Goal: Transaction & Acquisition: Obtain resource

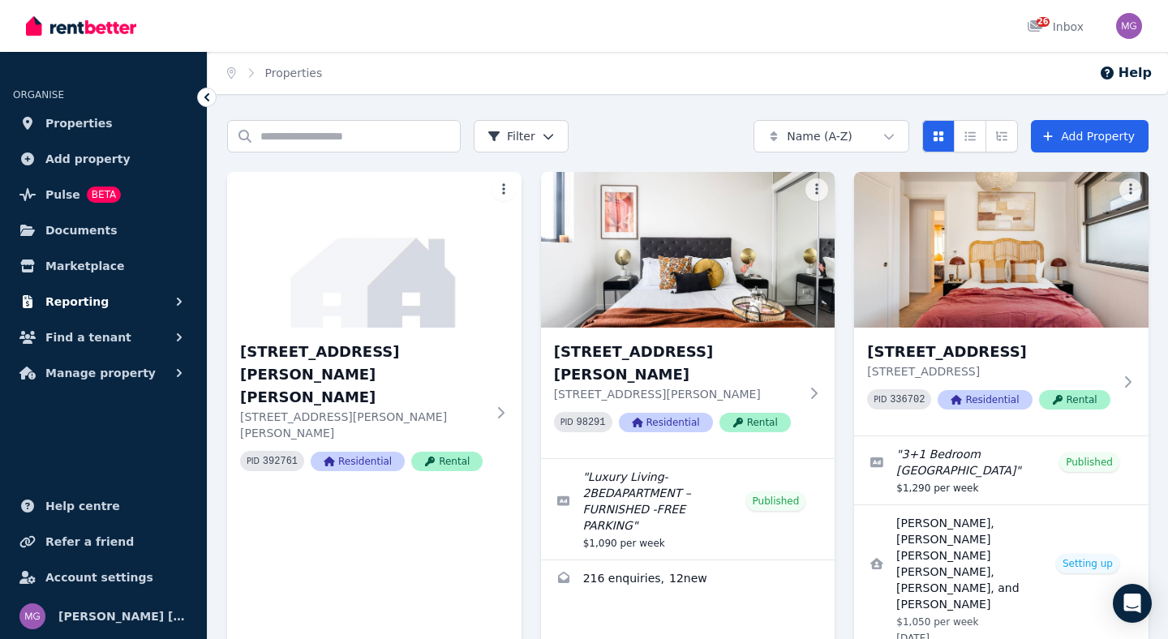
click at [158, 303] on button "Reporting" at bounding box center [103, 301] width 181 height 32
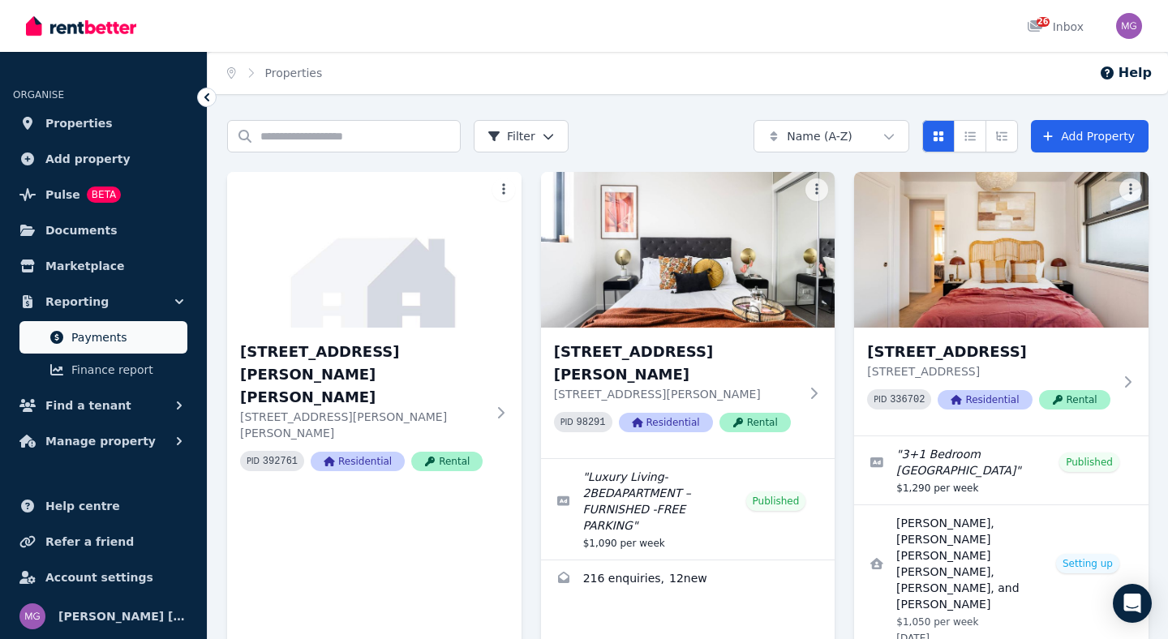
click at [119, 339] on span "Payments" at bounding box center [125, 337] width 109 height 19
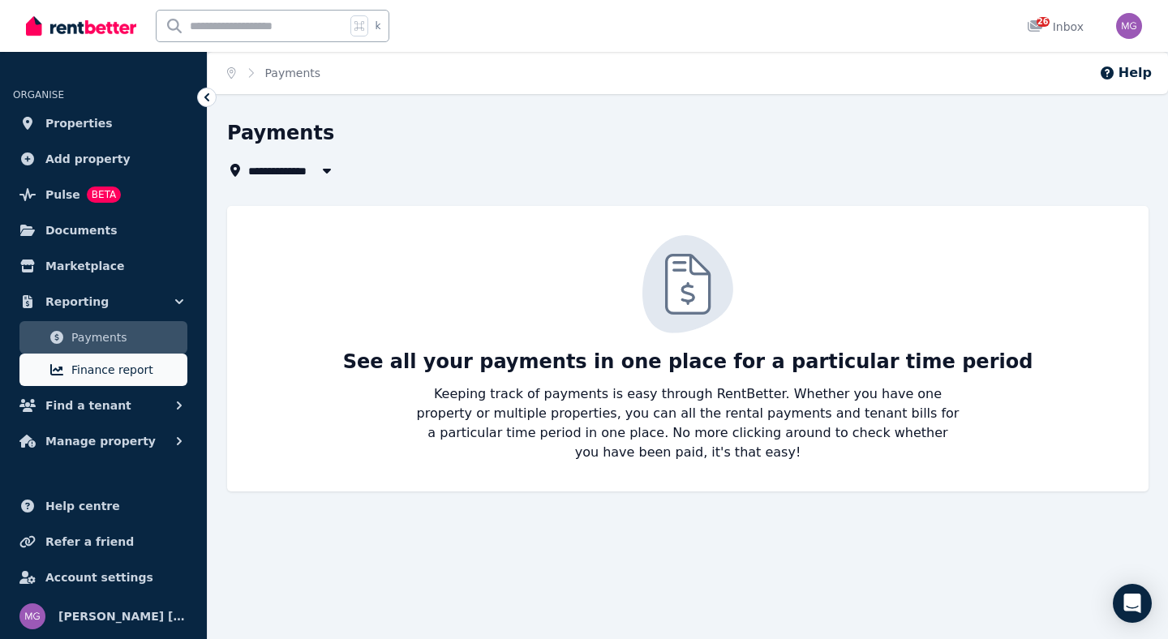
click at [146, 365] on span "Finance report" at bounding box center [125, 369] width 109 height 19
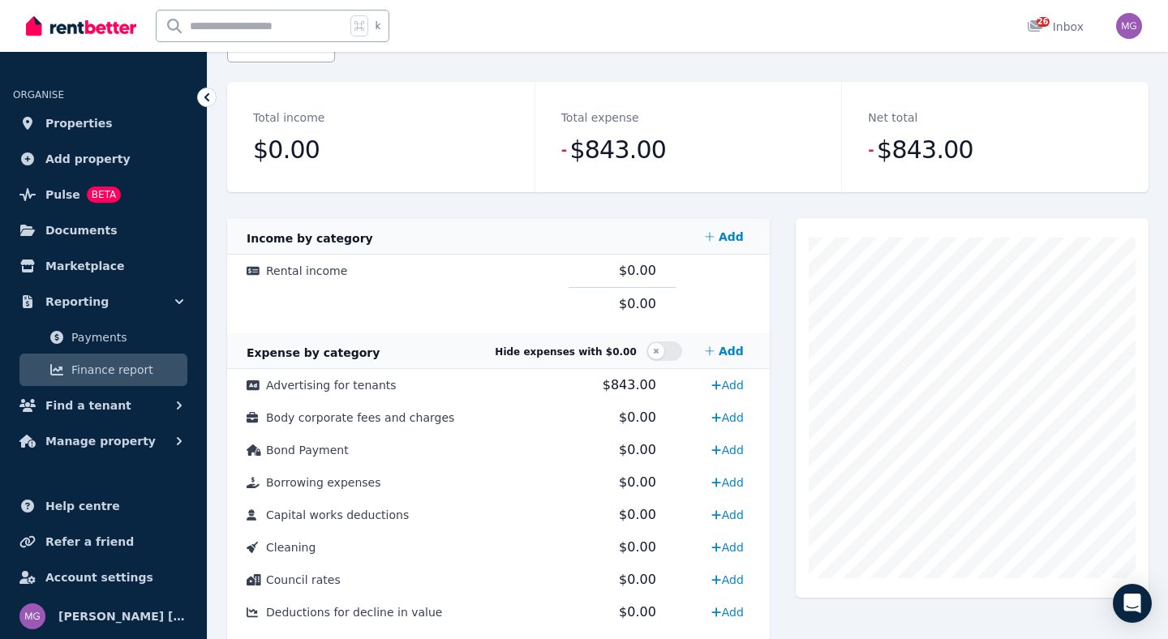
scroll to position [196, 0]
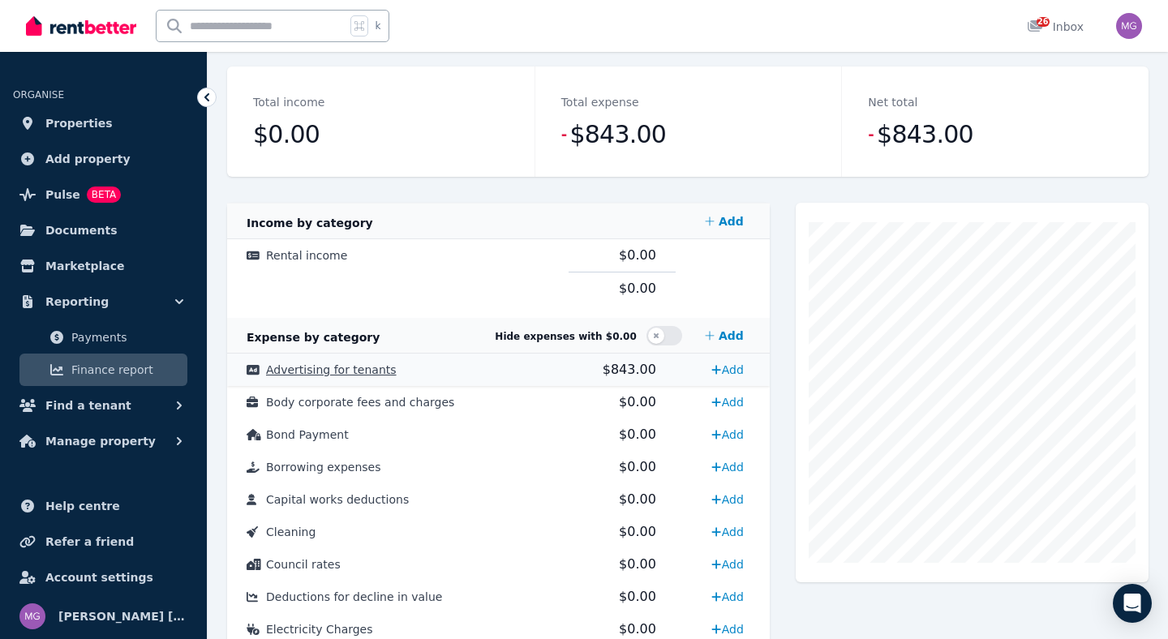
click at [577, 366] on td "$843.00" at bounding box center [621, 370] width 106 height 32
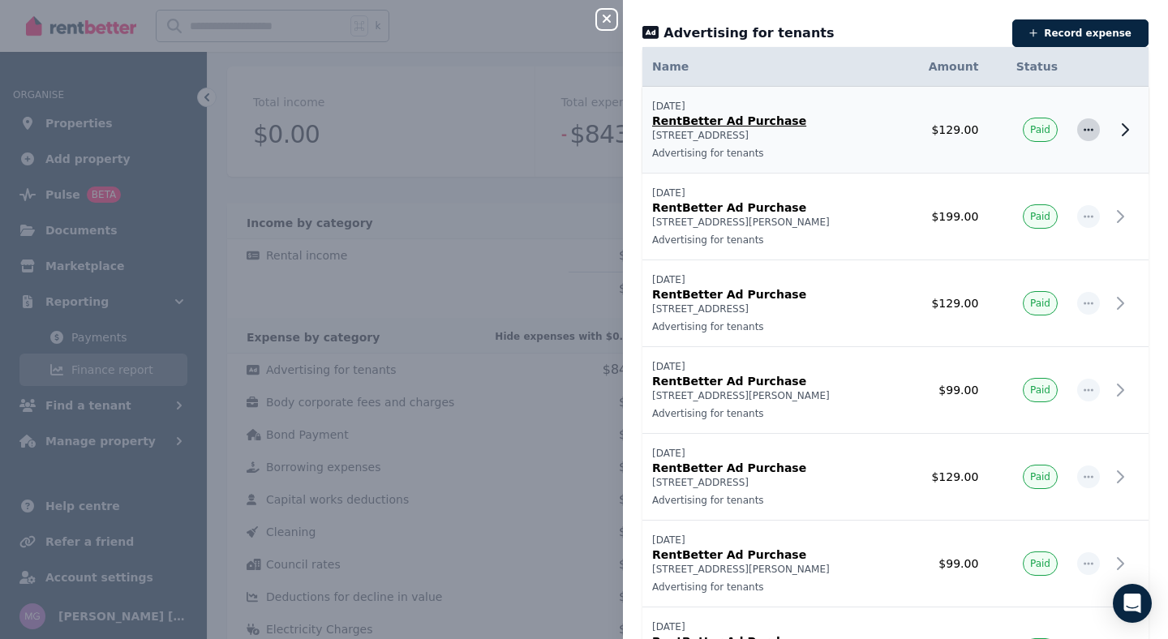
click at [1084, 126] on icon "button" at bounding box center [1088, 129] width 13 height 11
click at [864, 135] on p "[STREET_ADDRESS]" at bounding box center [770, 135] width 236 height 13
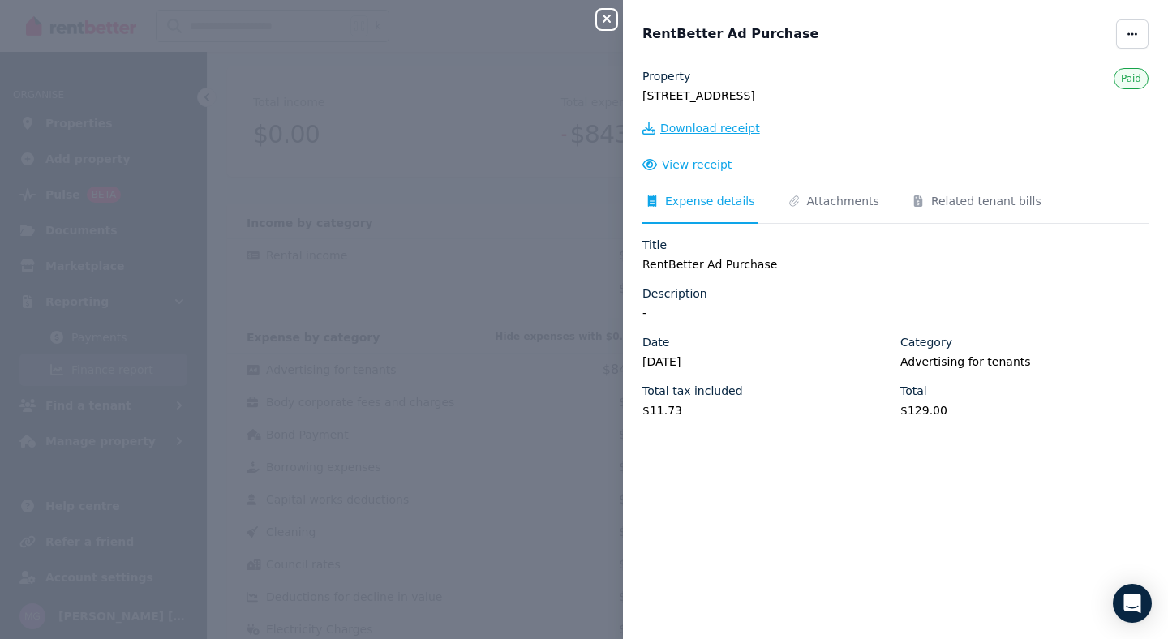
click at [723, 131] on span "Download receipt" at bounding box center [710, 128] width 100 height 16
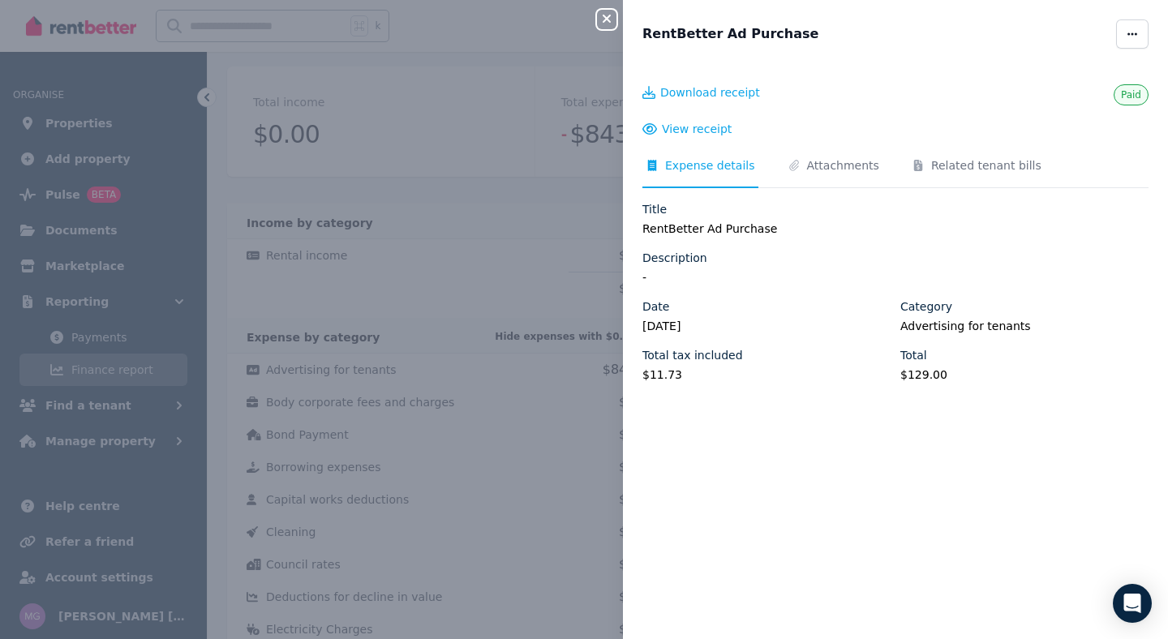
click at [854, 522] on div "Paid Download receipt View receipt Expense details Attachments Related tenant b…" at bounding box center [895, 343] width 545 height 551
drag, startPoint x: 644, startPoint y: 325, endPoint x: 706, endPoint y: 324, distance: 62.5
click at [706, 324] on legend "[DATE]" at bounding box center [766, 326] width 248 height 16
copy legend "[DATE]"
drag, startPoint x: 644, startPoint y: 33, endPoint x: 797, endPoint y: 32, distance: 153.2
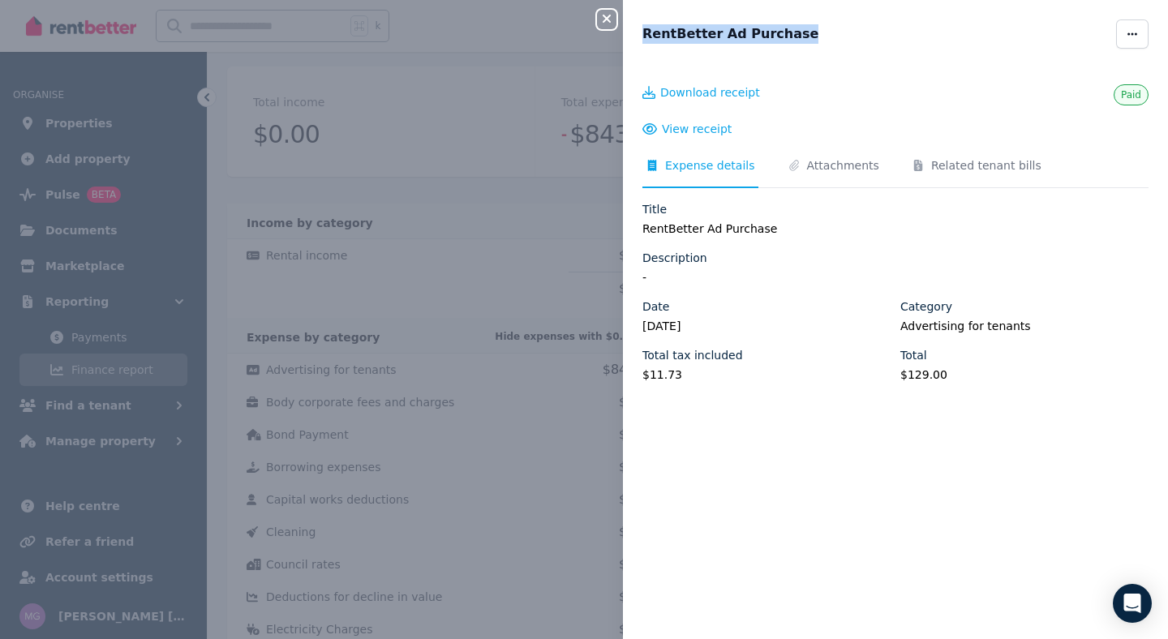
click at [797, 32] on div "RentBetter Ad Purchase" at bounding box center [874, 33] width 464 height 19
copy span "RentBetter Ad Purchase"
drag, startPoint x: 646, startPoint y: 326, endPoint x: 717, endPoint y: 326, distance: 70.5
click at [717, 326] on legend "[DATE]" at bounding box center [766, 326] width 248 height 16
copy legend "[DATE]"
